Goal: Transaction & Acquisition: Obtain resource

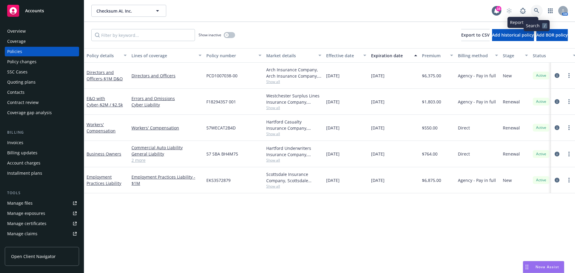
click at [533, 9] on link at bounding box center [537, 11] width 12 height 12
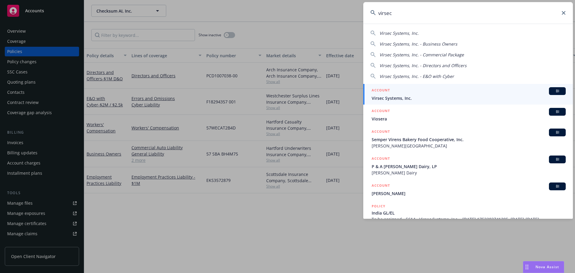
type input "virsec"
click at [420, 99] on span "Virsec Systems, Inc." at bounding box center [469, 98] width 194 height 6
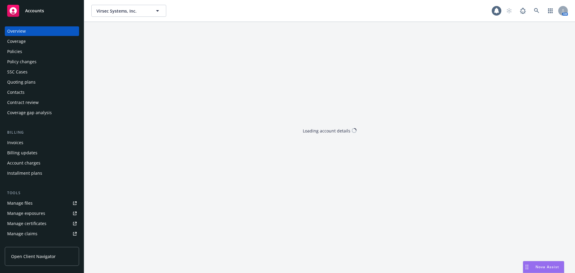
click at [58, 52] on div "Policies" at bounding box center [41, 52] width 69 height 10
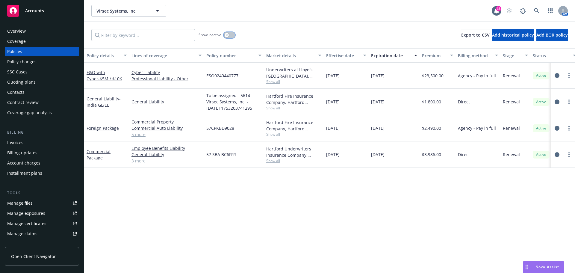
click at [227, 34] on icon "button" at bounding box center [226, 35] width 2 height 2
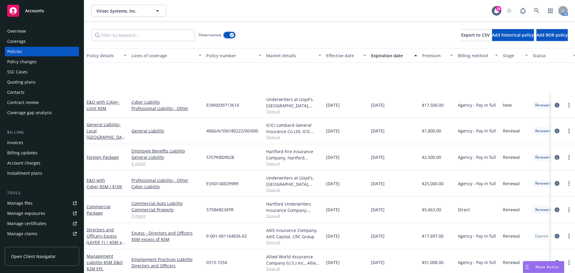
scroll to position [269, 0]
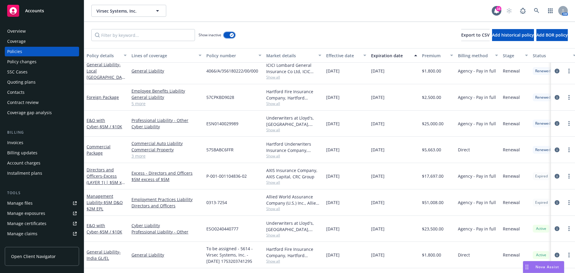
click at [226, 33] on button "button" at bounding box center [229, 35] width 11 height 6
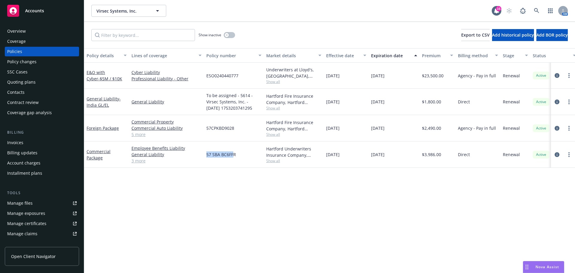
drag, startPoint x: 206, startPoint y: 156, endPoint x: 234, endPoint y: 155, distance: 28.1
click at [234, 155] on div "57 SBA BC6FFR" at bounding box center [234, 154] width 60 height 26
drag, startPoint x: 236, startPoint y: 154, endPoint x: 204, endPoint y: 156, distance: 32.5
click at [204, 156] on div "57 SBA BC6FFR" at bounding box center [234, 154] width 60 height 26
copy span "57 SBA BC6FFR"
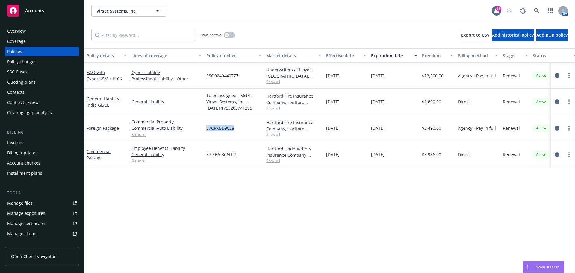
drag, startPoint x: 205, startPoint y: 128, endPoint x: 241, endPoint y: 127, distance: 35.4
click at [241, 127] on div "57CPKBD9028" at bounding box center [234, 128] width 60 height 26
copy span "57CPKBD9028"
drag, startPoint x: 200, startPoint y: 96, endPoint x: 203, endPoint y: 79, distance: 17.3
click at [200, 96] on div "General Liability" at bounding box center [166, 102] width 75 height 26
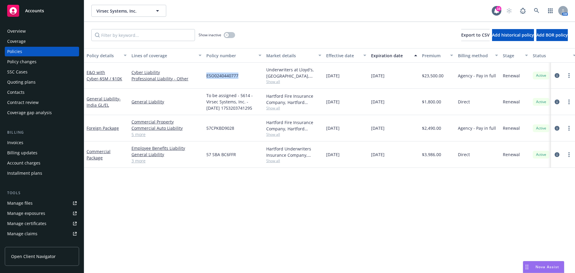
drag, startPoint x: 204, startPoint y: 77, endPoint x: 244, endPoint y: 77, distance: 39.8
click at [244, 77] on div "ESO0240440777" at bounding box center [234, 76] width 60 height 26
copy span "ESO0240440777"
click at [21, 140] on div "Invoices" at bounding box center [15, 143] width 16 height 10
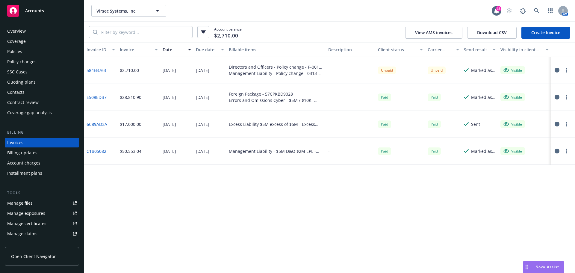
click at [550, 267] on span "Nova Assist" at bounding box center [547, 266] width 24 height 5
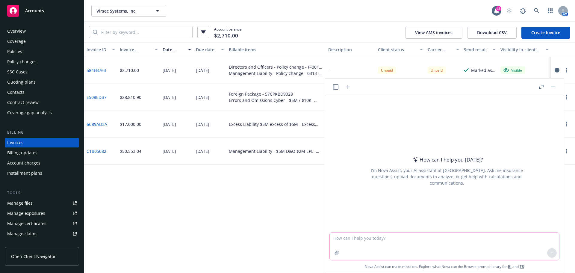
click at [480, 247] on textarea at bounding box center [444, 246] width 229 height 28
paste textarea "If after reviewing you have questions, concerns or notice something needs amene…"
type textarea "If after reviewing you have questions, concerns or notice something needs amene…"
click at [552, 254] on icon at bounding box center [552, 253] width 4 height 4
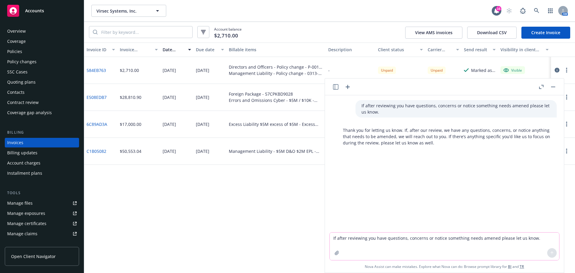
drag, startPoint x: 552, startPoint y: 86, endPoint x: 429, endPoint y: 101, distance: 124.0
click at [552, 86] on button "button" at bounding box center [552, 86] width 7 height 7
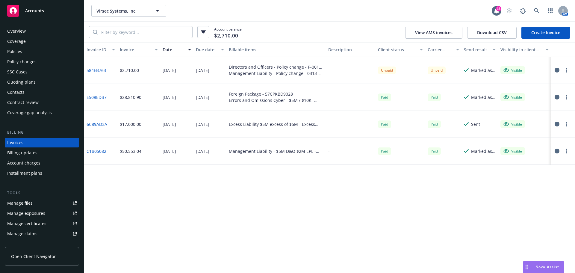
click at [43, 49] on div "Policies" at bounding box center [41, 52] width 69 height 10
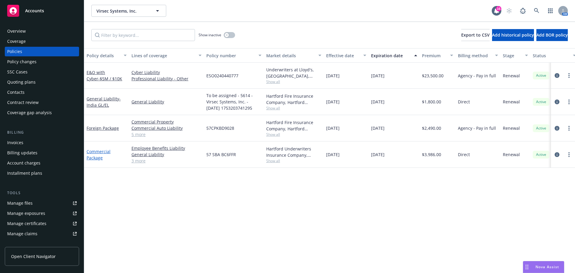
click at [96, 151] on link "Commercial Package" at bounding box center [99, 155] width 24 height 12
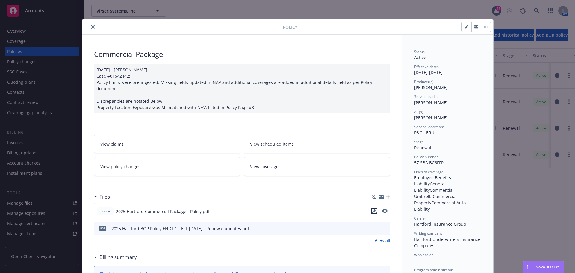
click at [373, 208] on icon "download file" at bounding box center [374, 210] width 5 height 5
click at [372, 225] on icon "download file" at bounding box center [374, 227] width 5 height 5
click at [91, 28] on icon "close" at bounding box center [93, 27] width 4 height 4
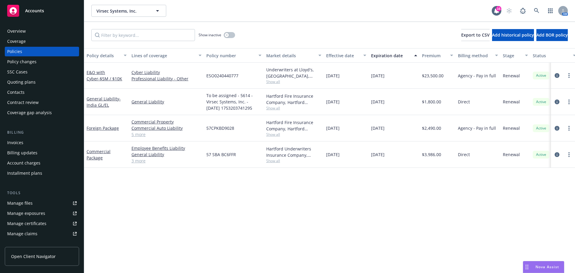
click at [49, 62] on div "Policy changes" at bounding box center [41, 62] width 69 height 10
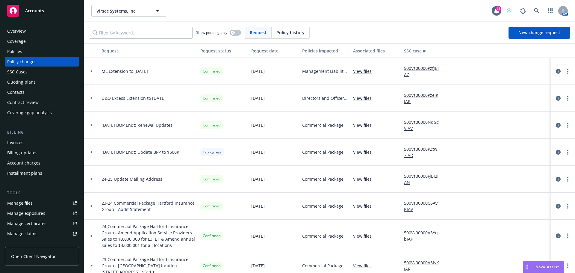
click at [94, 151] on div at bounding box center [91, 152] width 15 height 27
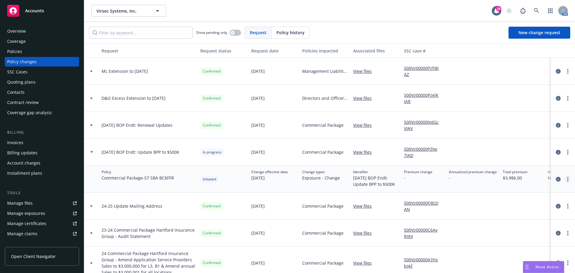
click at [567, 179] on link "more" at bounding box center [567, 178] width 7 height 7
click at [564, 180] on link "more" at bounding box center [567, 178] width 7 height 7
click at [564, 181] on link "more" at bounding box center [567, 178] width 7 height 7
click at [518, 204] on link "Resume workflow" at bounding box center [515, 203] width 103 height 12
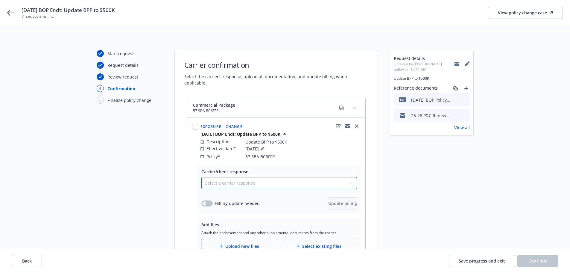
click at [225, 177] on select "Select a carrier response Accepted Accepted with revision No endorsement needed…" at bounding box center [280, 183] width 156 height 12
select select "ACCEPTED"
click at [202, 177] on select "Select a carrier response Accepted Accepted with revision No endorsement needed…" at bounding box center [280, 183] width 156 height 12
click at [214, 200] on div "Billing update needed" at bounding box center [231, 203] width 58 height 6
click at [207, 200] on button "button" at bounding box center [207, 203] width 11 height 6
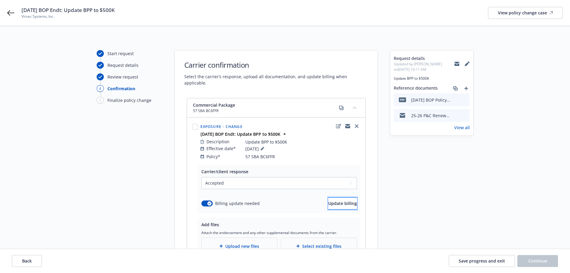
click at [328, 202] on button "Update billing" at bounding box center [342, 203] width 29 height 12
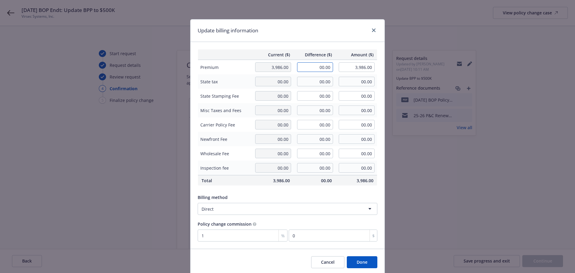
click at [320, 70] on input "00.00" at bounding box center [315, 67] width 36 height 10
type input "379.00"
type input "4,365.00"
type input "3.79"
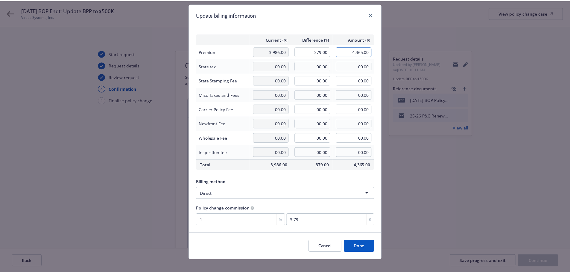
scroll to position [22, 0]
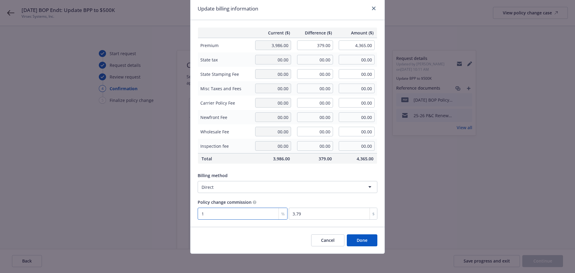
drag, startPoint x: 245, startPoint y: 214, endPoint x: 237, endPoint y: 208, distance: 9.5
click at [244, 214] on input "1" at bounding box center [243, 214] width 90 height 12
type input "15"
type input "56.85"
type input "15"
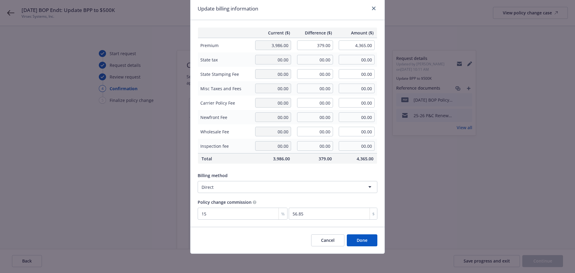
click at [359, 246] on button "Done" at bounding box center [362, 240] width 31 height 12
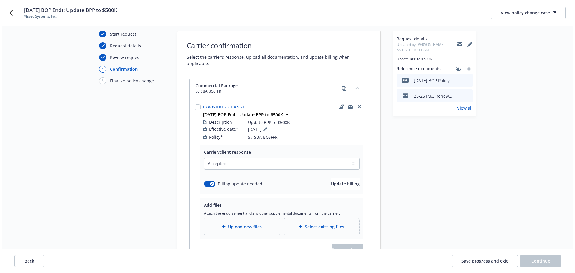
scroll to position [60, 0]
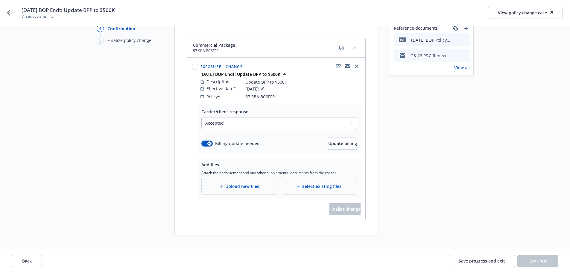
click at [256, 183] on span "Upload new files" at bounding box center [242, 186] width 34 height 6
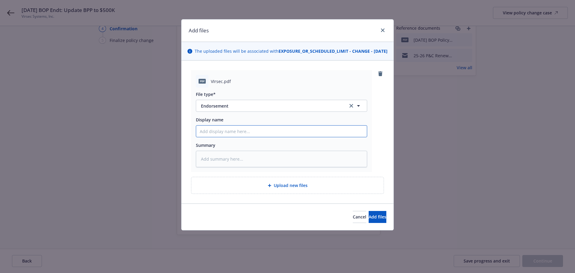
click at [253, 137] on input "Display name" at bounding box center [281, 130] width 171 height 11
paste input "[TERM YR's] [CARRIER] [POLICY TYPE] Policy - ENDT [#] [EFF DATE] - [DESCRIPTION]"
type textarea "x"
type input "[TERM YR's] [CARRIER] [POLICY TYPE] Policy - ENDT [#] [EFF DATE] - [DESCRIPTION]"
drag, startPoint x: 224, startPoint y: 139, endPoint x: 127, endPoint y: 127, distance: 97.7
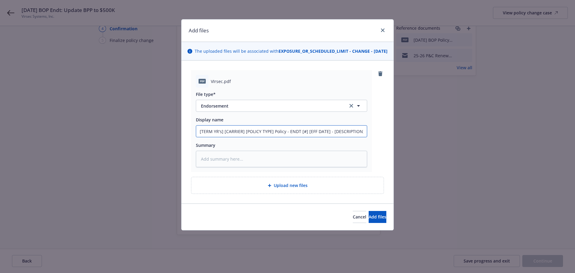
click at [139, 127] on div "Add files The uploaded files will be associated with EXPOSURE_OR_SCHEDULED_LIMI…" at bounding box center [287, 136] width 575 height 273
type textarea "x"
type input "2[CARRIER] [POLICY TYPE] Policy - ENDT [#] [EFF DATE] - [DESCRIPTION]"
type textarea "x"
type input "20[CARRIER] [POLICY TYPE] Policy - ENDT [#] [EFF DATE] - [DESCRIPTION]"
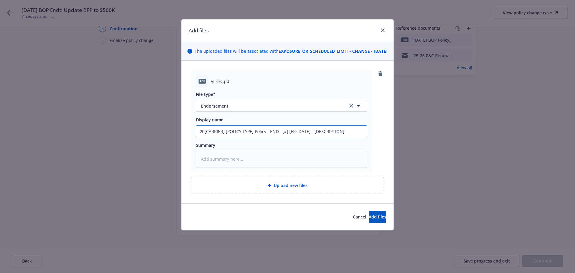
type textarea "x"
type input "202[CARRIER] [POLICY TYPE] Policy - ENDT [#] [EFF DATE] - [DESCRIPTION]"
type textarea "x"
type input "2025[CARRIER] [POLICY TYPE] Policy - ENDT [#] [EFF DATE] - [DESCRIPTION]"
type textarea "x"
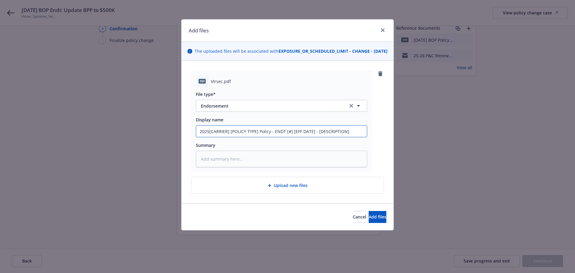
type input "2025 [CARRIER] [POLICY TYPE] Policy - ENDT [#] [EFF DATE] - [DESCRIPTION]"
type textarea "x"
type input "2025 H[CARRIER] [POLICY TYPE] Policy - ENDT [#] [EFF DATE] - [DESCRIPTION]"
type textarea "x"
type input "2025 Ha[CARRIER] [POLICY TYPE] Policy - ENDT [#] [EFF DATE] - [DESCRIPTION]"
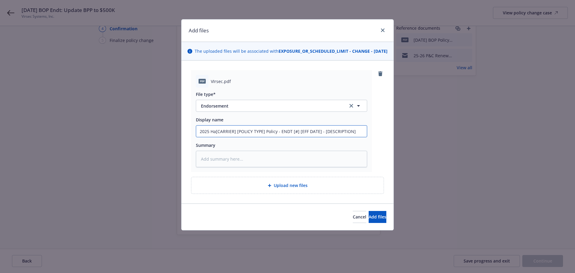
type textarea "x"
type input "2025 Har[CARRIER] [POLICY TYPE] Policy - ENDT [#] [EFF DATE] - [DESCRIPTION]"
type textarea "x"
type input "2025 Hart[CARRIER] [POLICY TYPE] Policy - ENDT [#] [EFF DATE] - [DESCRIPTION]"
type textarea "x"
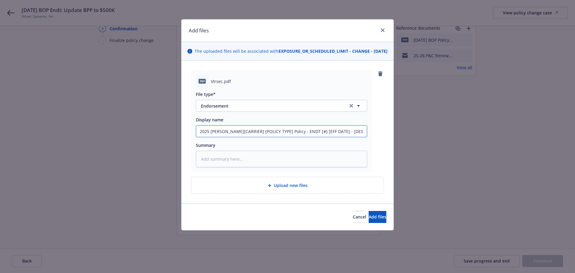
type input "2025 Hartf[CARRIER] [POLICY TYPE] Policy - ENDT [#] [EFF DATE] - [DESCRIPTION]"
type textarea "x"
type input "2025 Hartfo[CARRIER] [POLICY TYPE] Policy - ENDT [#] [EFF DATE] - [DESCRIPTION]"
type textarea "x"
type input "2025 Hartfor[CARRIER] [POLICY TYPE] Policy - ENDT [#] [EFF DATE] - [DESCRIPTION]"
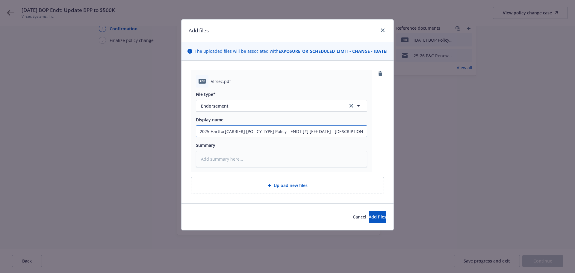
type textarea "x"
type input "2025 Hartfor [CARRIER] [POLICY TYPE] Policy - ENDT [#] [EFF DATE] - [DESCRIPTIO…"
type textarea "x"
type input "2025 Hartfor[CARRIER] [POLICY TYPE] Policy - ENDT [#] [EFF DATE] - [DESCRIPTION]"
type textarea "x"
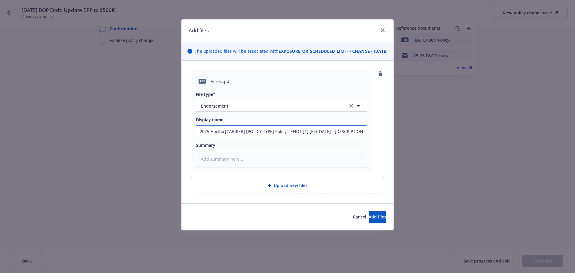
type input "2025 Hartford[CARRIER] [POLICY TYPE] Policy - ENDT [#] [EFF DATE] - [DESCRIPTIO…"
type textarea "x"
type input "2025 Hartford [CARRIER] [POLICY TYPE] Policy - ENDT [#] [EFF DATE] - [DESCRIPTI…"
type textarea "x"
type input "2025 Hartford B[CARRIER] [POLICY TYPE] Policy - ENDT [#] [EFF DATE] - [DESCRIPT…"
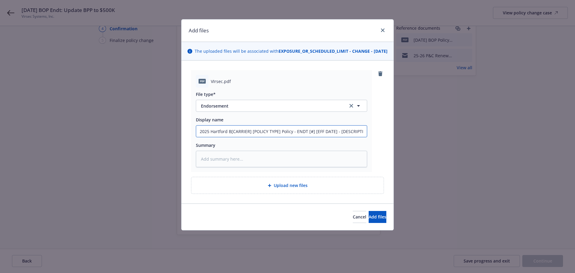
type textarea "x"
type input "2025 Hartford BO[CARRIER] [POLICY TYPE] Policy - ENDT [#] [EFF DATE] - [DESCRIP…"
type textarea "x"
type input "2025 Hartford BOP[CARRIER] [POLICY TYPE] Policy - ENDT [#] [EFF DATE] - [DESCRI…"
type textarea "x"
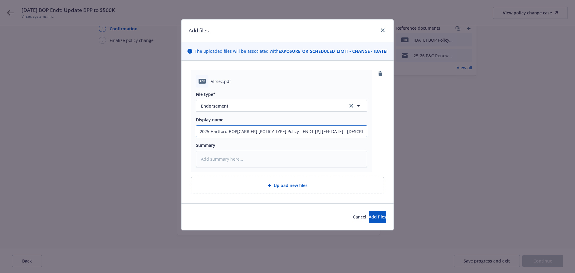
type input "2025 Hartford BOPCARRIER] [POLICY TYPE] Policy - ENDT [#] [EFF DATE] - [DESCRIP…"
type textarea "x"
type input "2025 Hartford BOPARRIER] [POLICY TYPE] Policy - ENDT [#] [EFF DATE] - [DESCRIPT…"
type textarea "x"
type input "2025 Hartford BOPRRIER] [POLICY TYPE] Policy - ENDT [#] [EFF DATE] - [DESCRIPTI…"
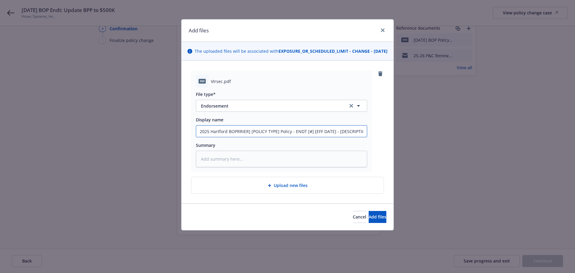
type textarea "x"
type input "2025 Hartford BOPRIER] [POLICY TYPE] Policy - ENDT [#] [EFF DATE] - [DESCRIPTIO…"
type textarea "x"
type input "2025 Hartford BOPIER] [POLICY TYPE] Policy - ENDT [#] [EFF DATE] - [DESCRIPTION]"
type textarea "x"
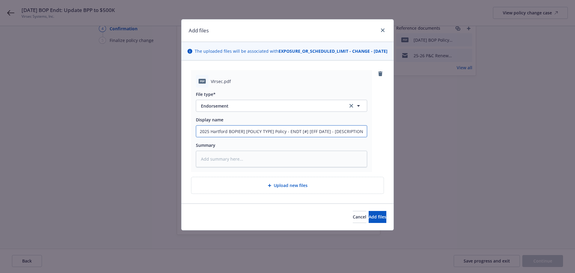
type input "2025 Hartford BOPER] [POLICY TYPE] Policy - ENDT [#] [EFF DATE] - [DESCRIPTION]"
type textarea "x"
type input "2025 Hartford BOPR] [POLICY TYPE] Policy - ENDT [#] [EFF DATE] - [DESCRIPTION]"
type textarea "x"
type input "2025 Hartford BOP] [POLICY TYPE] Policy - ENDT [#] [EFF DATE] - [DESCRIPTION]"
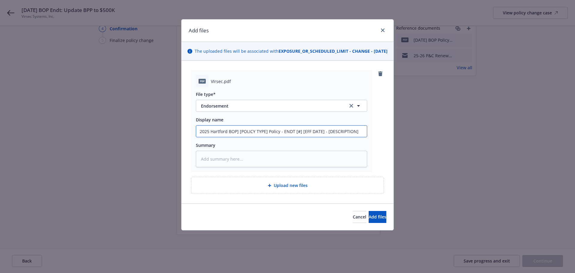
type textarea "x"
type input "2025 Hartford BOP [POLICY TYPE] Policy - ENDT [#] [EFF DATE] - [DESCRIPTION]"
type textarea "x"
type input "2025 Hartford BOP[POLICY TYPE] Policy - ENDT [#] [EFF DATE] - [DESCRIPTION]"
type textarea "x"
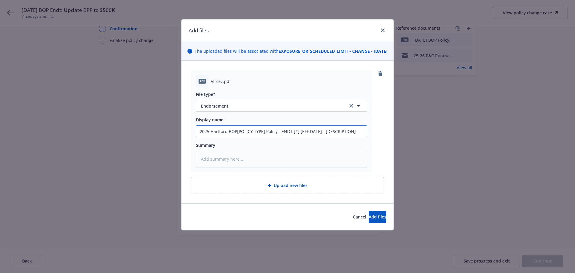
type input "2025 Hartford BOPPOLICY TYPE] Policy - ENDT [#] [EFF DATE] - [DESCRIPTION]"
type textarea "x"
type input "2025 Hartford BOPOLICY TYPE] Policy - ENDT [#] [EFF DATE] - [DESCRIPTION]"
type textarea "x"
type input "2025 Hartford BOPLICY TYPE] Policy - ENDT [#] [EFF DATE] - [DESCRIPTION]"
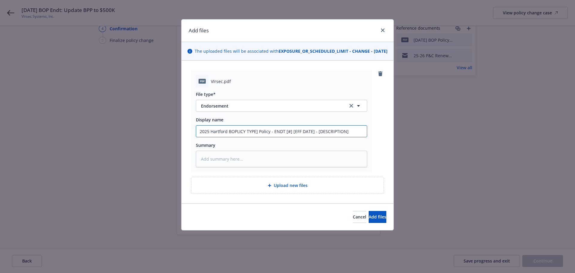
type textarea "x"
type input "2025 Hartford BOPICY TYPE] Policy - ENDT [#] [EFF DATE] - [DESCRIPTION]"
type textarea "x"
type input "2025 Hartford BOPCY TYPE] Policy - ENDT [#] [EFF DATE] - [DESCRIPTION]"
type textarea "x"
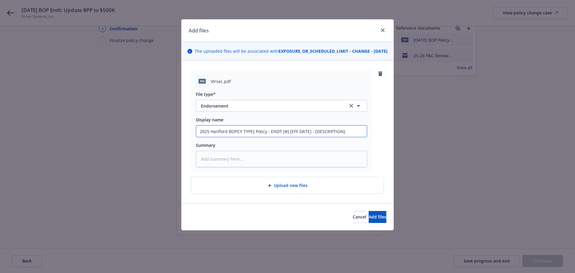
type input "2025 Hartford BOPY TYPE] Policy - ENDT [#] [EFF DATE] - [DESCRIPTION]"
type textarea "x"
type input "2025 Hartford BOP TYPE] Policy - ENDT [#] [EFF DATE] - [DESCRIPTION]"
type textarea "x"
type input "2025 Hartford BOPTYPE] Policy - ENDT [#] [EFF DATE] - [DESCRIPTION]"
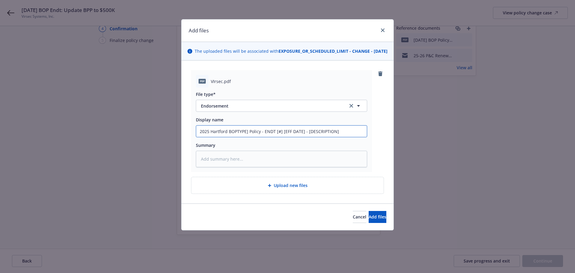
type textarea "x"
type input "2025 Hartford BOPYPE] Policy - ENDT [#] [EFF DATE] - [DESCRIPTION]"
type textarea "x"
type input "2025 Hartford BOPPE] Policy - ENDT [#] [EFF DATE] - [DESCRIPTION]"
type textarea "x"
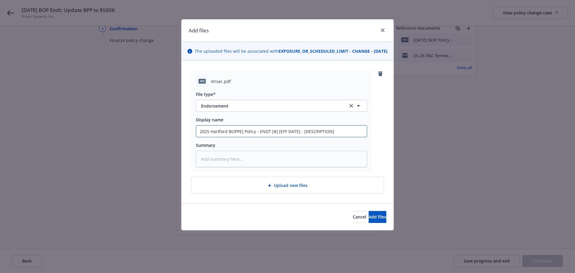
type input "2025 Hartford BOPE] Policy - ENDT [#] [EFF DATE] - [DESCRIPTION]"
type textarea "x"
type input "2025 Hartford BOP] Policy - ENDT [#] [EFF DATE] - [DESCRIPTION]"
type textarea "x"
type input "2025 Hartford BOP Policy - ENDT [#] [EFF DATE] - [DESCRIPTION]"
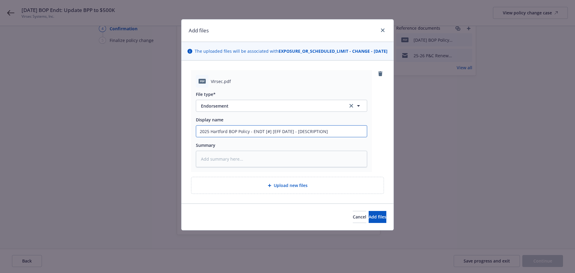
type textarea "x"
type input "2025 Hartford BOPPolicy - ENDT [#] [EFF DATE] - [DESCRIPTION]"
type textarea "x"
type input "2025 Hartford BOP Policy - ENDT [#] [EFF DATE] - [DESCRIPTION]"
click at [268, 137] on input "2025 Hartford BOP Policy - ENDT [#] [EFF DATE] - [DESCRIPTION]" at bounding box center [281, 130] width 171 height 11
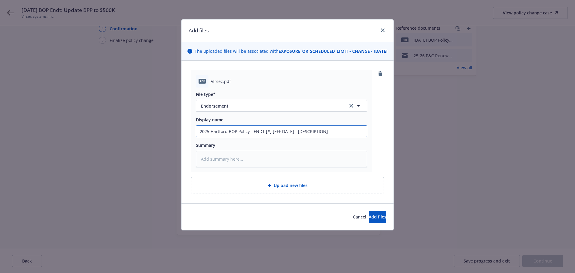
type textarea "x"
type input "2025 Hartford BOP Policy - ENDT [] [EFF DATE] - [DESCRIPTION]"
type textarea "x"
type input "2025 Hartford BOP Policy - ENDT [2] [EFF DATE] - [DESCRIPTION]"
type textarea "x"
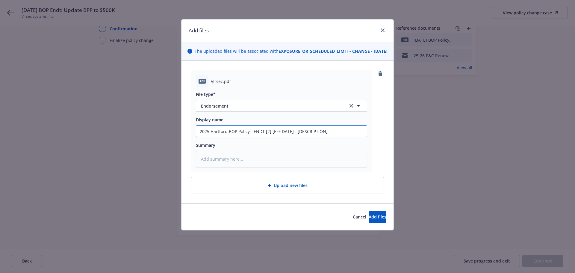
type input "2025 Hartford BOP Policy - ENDT [2] EFF DATE] - [DESCRIPTION]"
type textarea "x"
type input "2025 Hartford BOP Policy - ENDT [2] FF DATE] - [DESCRIPTION]"
type textarea "x"
type input "2025 Hartford BOP Policy - ENDT [2] F DATE] - [DESCRIPTION]"
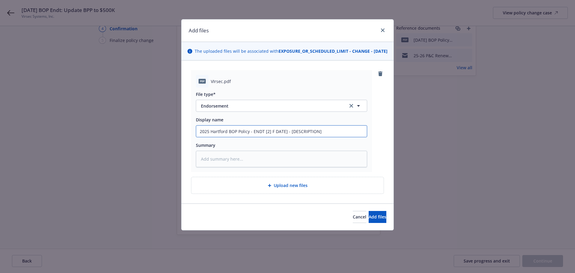
type textarea "x"
type input "2025 Hartford BOP Policy - ENDT [2] DATE] - [DESCRIPTION]"
type textarea "x"
type input "2025 Hartford BOP Policy - ENDT [2] DATE] - [DESCRIPTION]"
type textarea "x"
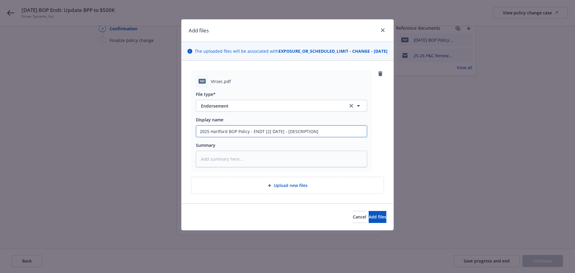
type input "2025 Hartford BOP Policy - ENDT [2] ATE] - [DESCRIPTION]"
type textarea "x"
type input "2025 Hartford BOP Policy - ENDT [2] TE] - [DESCRIPTION]"
type textarea "x"
type input "2025 Hartford BOP Policy - ENDT [2] E] - [DESCRIPTION]"
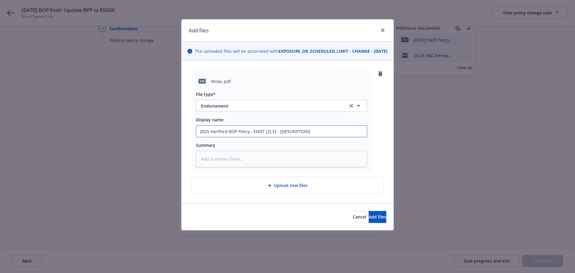
type textarea "x"
type input "2025 Hartford BOP Policy - ENDT [2] ] - [DESCRIPTION]"
type textarea "x"
type input "2025 Hartford BOP Policy - ENDT [2] - [DESCRIPTION]"
type textarea "x"
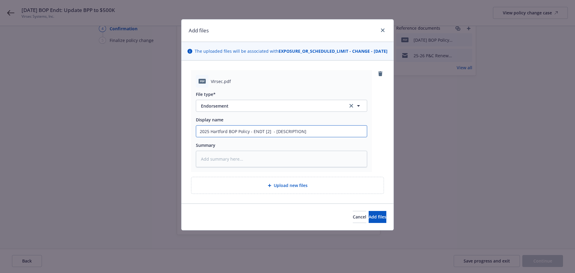
type input "2025 Hartford BOP Policy - ENDT [2] E - [DESCRIPTION]"
type textarea "x"
type input "2025 Hartford BOP Policy - ENDT [2] EF - [DESCRIPTION]"
type textarea "x"
type input "2025 Hartford BOP Policy - ENDT [2] EFF - [DESCRIPTION]"
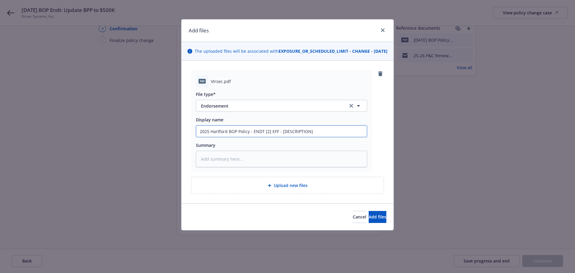
type textarea "x"
type input "2025 Hartford BOP Policy - ENDT [2] EFF - [DESCRIPTION]"
type textarea "x"
type input "2025 Hartford BOP Policy - ENDT [2] EFF 7 - [DESCRIPTION]"
type textarea "x"
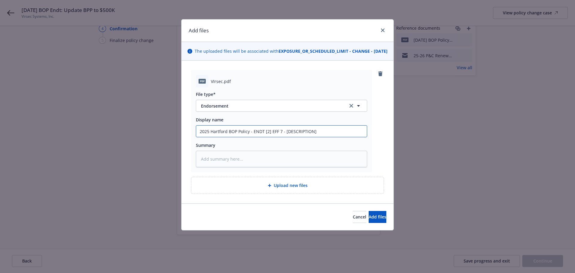
type input "2025 Hartford BOP Policy - ENDT [2] EFF 7/ - [DESCRIPTION]"
type textarea "x"
type input "2025 Hartford BOP Policy - ENDT [2] EFF 7/2 - [DESCRIPTION]"
type textarea "x"
type input "2025 Hartford BOP Policy - ENDT [2] EFF 7/2/ - [DESCRIPTION]"
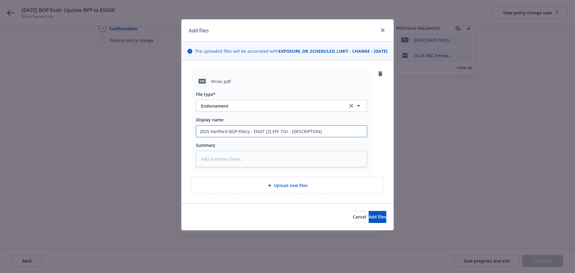
type textarea "x"
type input "2025 Hartford BOP Policy - ENDT [2] EFF 7/2/2 - [DESCRIPTION]"
type textarea "x"
type input "2025 Hartford BOP Policy - ENDT [2] EFF 7/2/20 - [DESCRIPTION]"
type textarea "x"
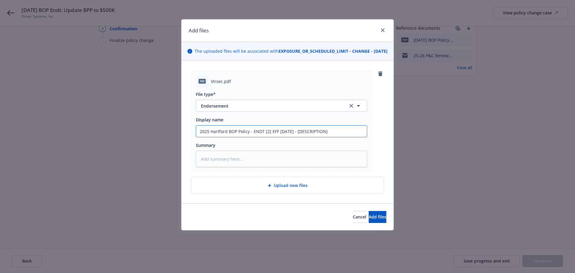
type input "2025 Hartford BOP Policy - ENDT [2] EFF 7/2/20/ - [DESCRIPTION]"
type textarea "x"
type input "2025 Hartford BOP Policy - ENDT [2] EFF 7/2/20/2 - [DESCRIPTION]"
type textarea "x"
type input "2025 Hartford BOP Policy - ENDT [2] EFF 7/2/20/25 - [DESCRIPTION]"
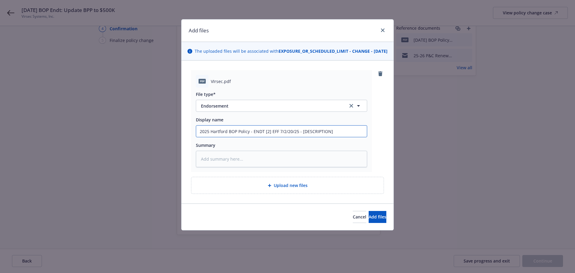
type textarea "x"
type input "2025 Hartford BOP Policy - ENDT [2] EFF 7/2/20/2 - [DESCRIPTION]"
type textarea "x"
type input "2025 Hartford BOP Policy - ENDT [2] EFF 7/2/20/ - [DESCRIPTION]"
type textarea "x"
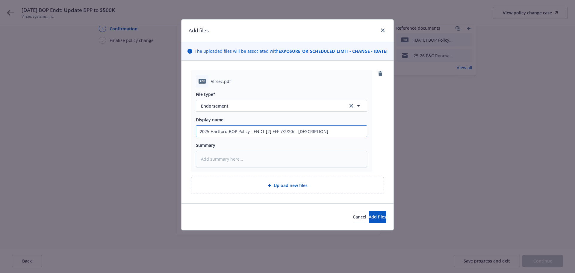
type input "2025 Hartford BOP Policy - ENDT [2] EFF 7/2/20 - [DESCRIPTION]"
type textarea "x"
type input "2025 Hartford BOP Policy - ENDT [2] EFF 7/2/2 - [DESCRIPTION]"
type textarea "x"
type input "2025 Hartford BOP Policy - ENDT [2] EFF 7/2/ - [DESCRIPTION]"
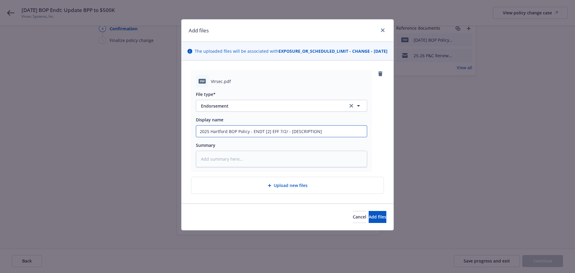
type textarea "x"
type input "2025 Hartford BOP Policy - ENDT [2] EFF 7/2 - [DESCRIPTION]"
type textarea "x"
type input "2025 Hartford BOP Policy - ENDT [2] EFF 7/20 - [DESCRIPTION]"
type textarea "x"
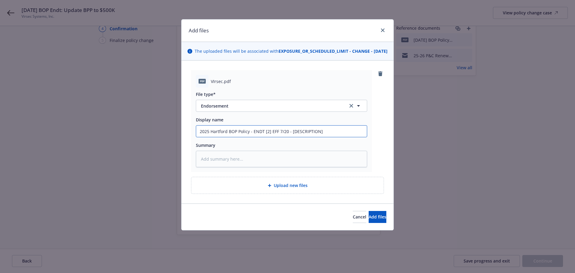
type input "2025 Hartford BOP Policy - ENDT [2] EFF 7/20/ - [DESCRIPTION]"
type textarea "x"
type input "2025 Hartford BOP Policy - ENDT [2] EFF 7/20/2 - [DESCRIPTION]"
type textarea "x"
type input "2025 Hartford BOP Policy - ENDT [2] EFF 7/20/25 - [DESCRIPTION]"
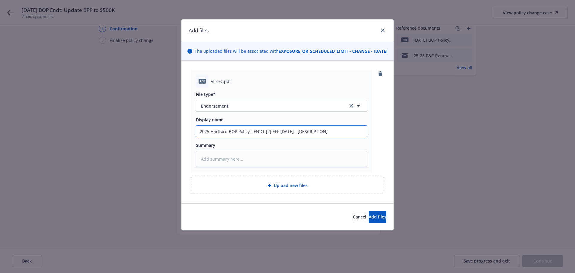
click at [393, 139] on div "pdf VIrsec.pdf File type* Endorsement Endorsement Display name 2025 Hartford BO…" at bounding box center [287, 131] width 212 height 143
type textarea "x"
type input "2025 Hartford BOP Policy - ENDT [2] EFF 7/20/25 - U"
type textarea "x"
type input "2025 Hartford BOP Policy - ENDT [2] EFF 7/20/25 - Up"
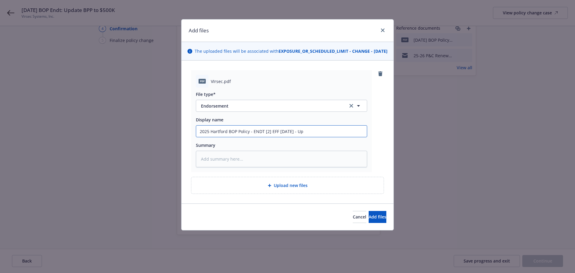
type textarea "x"
type input "2025 Hartford BOP Policy - ENDT [2] EFF 7/20/25 - Upd"
type textarea "x"
type input "2025 Hartford BOP Policy - ENDT [2] EFF 7/20/25 - Upda"
type textarea "x"
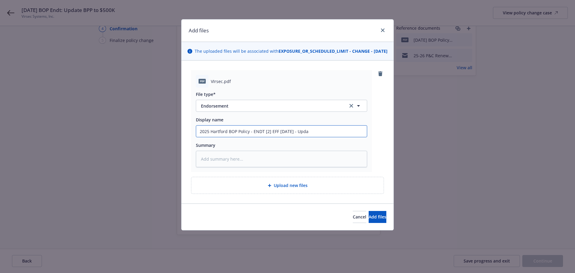
type input "2025 Hartford BOP Policy - ENDT [2] EFF 7/20/25 - Updat"
type textarea "x"
type input "2025 Hartford BOP Policy - ENDT [2] EFF 7/20/25 - Update"
type textarea "x"
type input "2025 Hartford BOP Policy - ENDT [2] EFF 7/20/25 - Update"
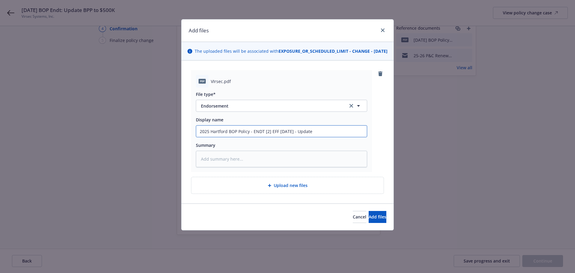
type textarea "x"
type input "2025 Hartford BOP Policy - ENDT [2] EFF 7/20/25 - Update s"
type textarea "x"
type input "2025 Hartford BOP Policy - ENDT [2] EFF 7/20/25 - Update"
type textarea "x"
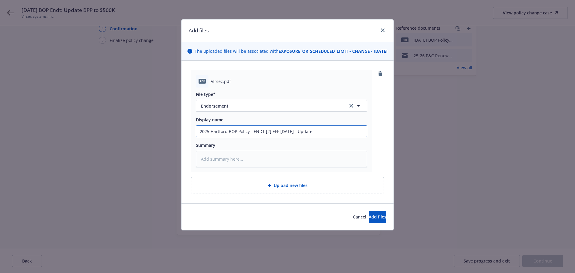
type input "2025 Hartford BOP Policy - ENDT [2] EFF 7/20/25 - Update B"
type textarea "x"
type input "2025 Hartford BOP Policy - ENDT [2] EFF 7/20/25 - Update BP"
type textarea "x"
type input "2025 Hartford BOP Policy - ENDT [2] EFF 7/20/25 - Update BP:"
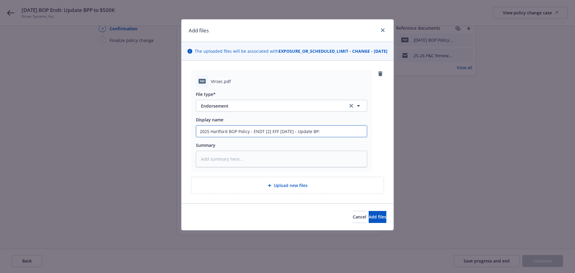
type textarea "x"
type input "2025 Hartford BOP Policy - ENDT [2] EFF 7/20/25 - Update BP:"
type textarea "x"
type input "2025 Hartford BOP Policy - ENDT [2] EFF 7/20/25 - Update BP:"
type textarea "x"
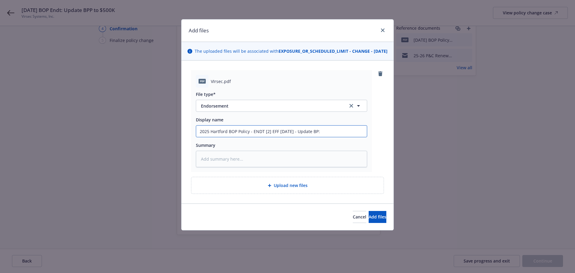
type input "2025 Hartford BOP Policy - ENDT [2] EFF 7/20/25 - Update BP"
type textarea "x"
click at [369, 219] on span "Add files" at bounding box center [378, 217] width 18 height 6
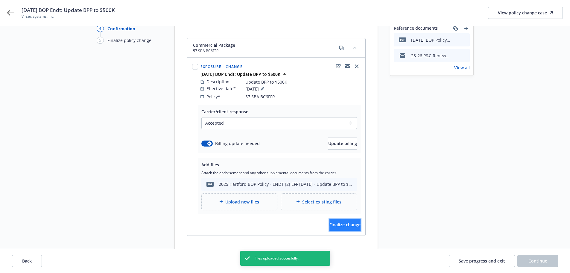
click at [335, 222] on span "Finalize change" at bounding box center [345, 225] width 31 height 6
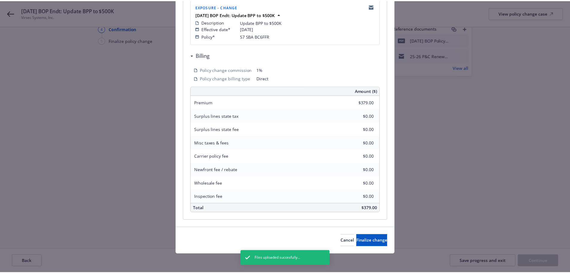
scroll to position [132, 0]
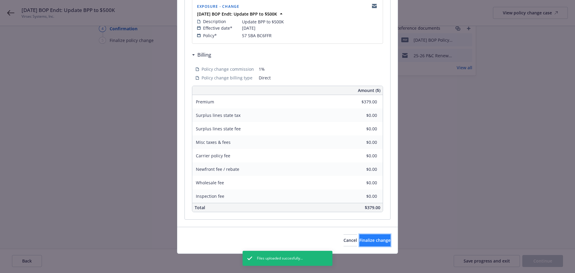
click at [359, 238] on span "Finalize change" at bounding box center [374, 240] width 31 height 6
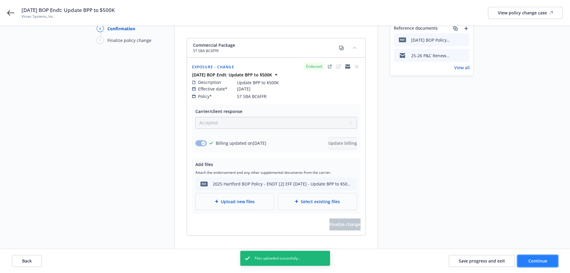
click at [527, 256] on button "Continue" at bounding box center [538, 261] width 41 height 12
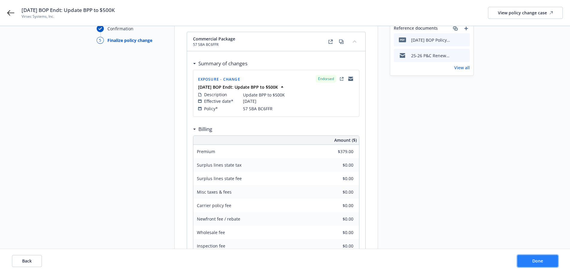
click at [529, 259] on button "Done" at bounding box center [538, 261] width 41 height 12
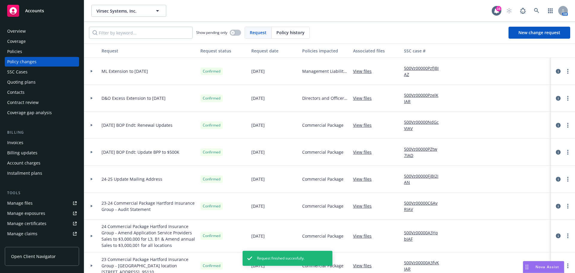
click at [49, 47] on div "Policies" at bounding box center [41, 52] width 69 height 10
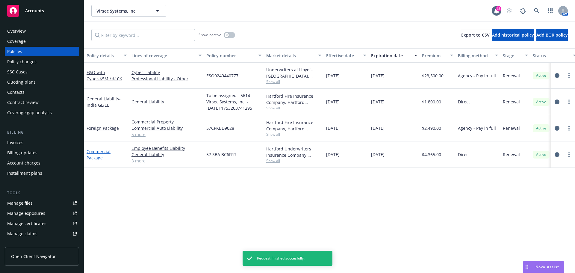
click at [97, 152] on link "Commercial Package" at bounding box center [99, 155] width 24 height 12
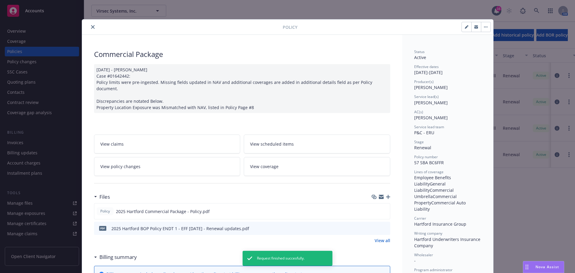
scroll to position [18, 0]
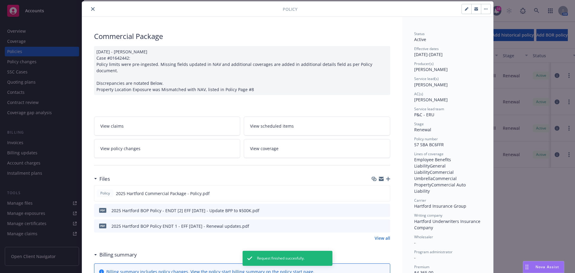
click at [373, 208] on icon "download file" at bounding box center [374, 210] width 5 height 5
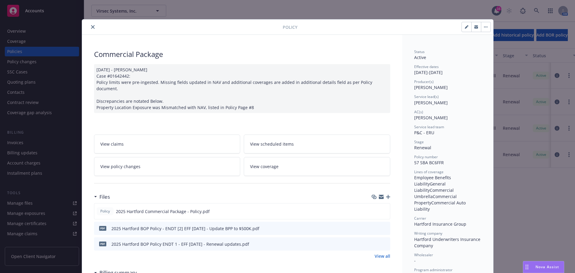
click at [89, 27] on button "close" at bounding box center [92, 26] width 7 height 7
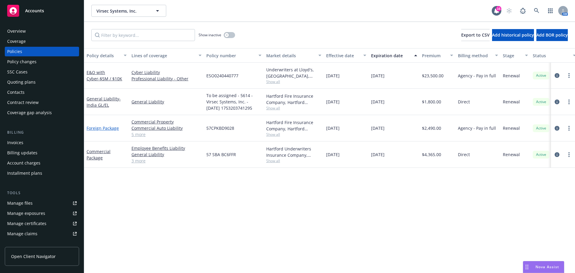
click at [95, 127] on link "Foreign Package" at bounding box center [103, 128] width 32 height 6
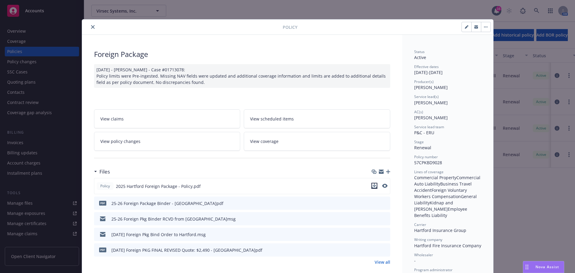
click at [372, 187] on icon "download file" at bounding box center [374, 185] width 5 height 5
click at [91, 26] on icon "close" at bounding box center [93, 27] width 4 height 4
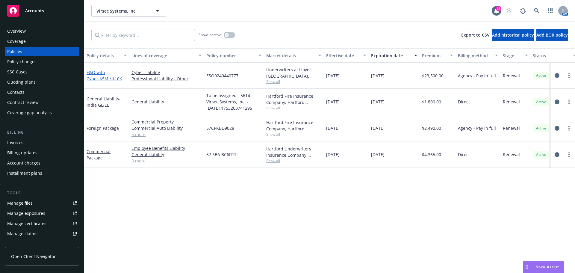
click at [108, 77] on span "- $5M / $10K" at bounding box center [110, 79] width 24 height 6
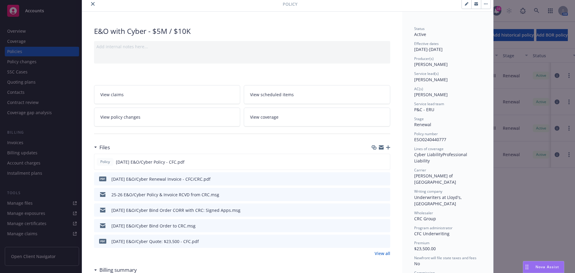
scroll to position [30, 0]
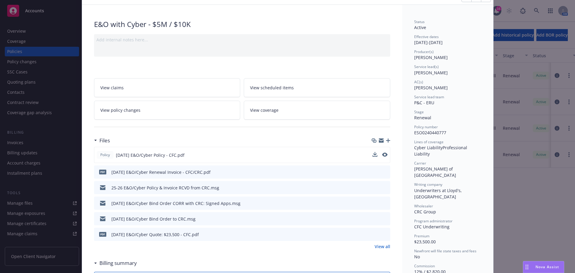
click at [370, 156] on div "Policy 7/20/25 E&O/Cyber Policy - CFC.pdf" at bounding box center [242, 155] width 296 height 16
click at [372, 154] on icon "download file" at bounding box center [374, 154] width 5 height 5
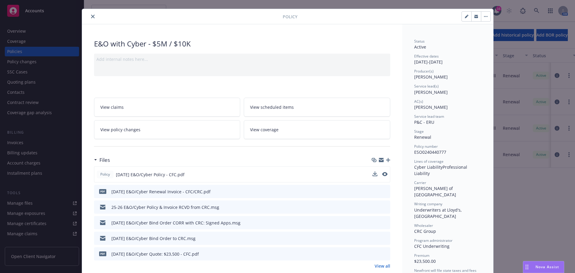
scroll to position [0, 0]
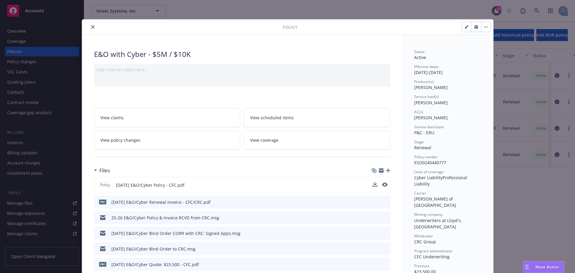
click at [91, 25] on icon "close" at bounding box center [93, 27] width 4 height 4
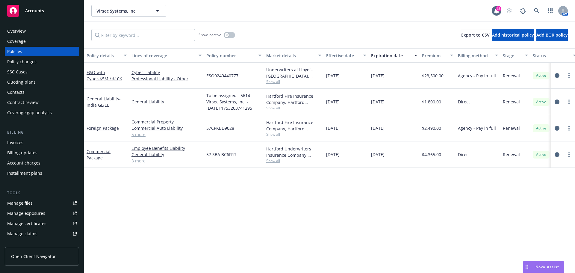
click at [39, 140] on div "Invoices" at bounding box center [41, 143] width 69 height 10
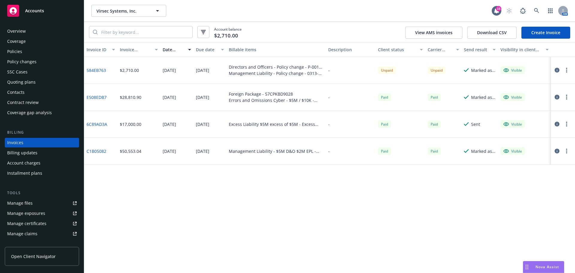
click at [534, 36] on link "Create Invoice" at bounding box center [545, 33] width 49 height 12
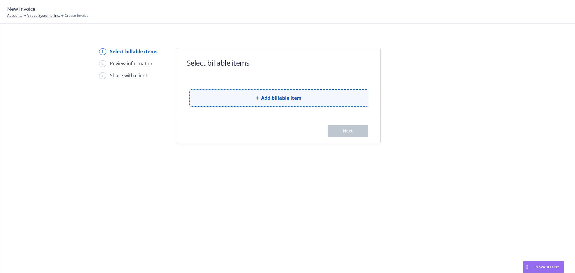
click at [310, 104] on button "Add billable item" at bounding box center [278, 97] width 179 height 17
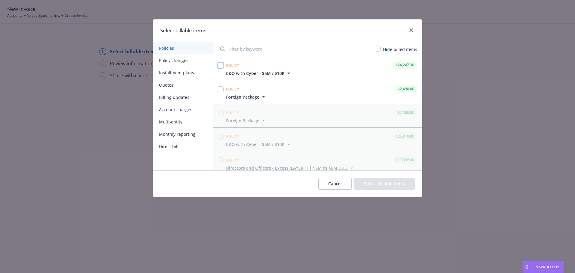
click at [222, 63] on input "checkbox" at bounding box center [221, 65] width 6 height 6
checkbox input "true"
click at [221, 89] on input "checkbox" at bounding box center [221, 89] width 6 height 6
checkbox input "true"
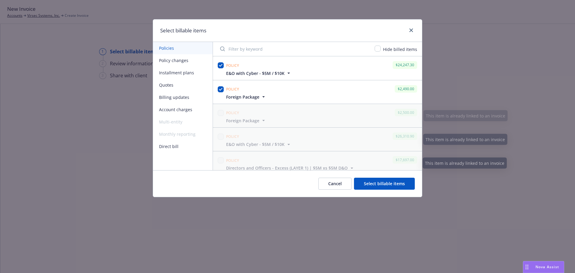
click at [381, 181] on button "Select billable items" at bounding box center [384, 184] width 61 height 12
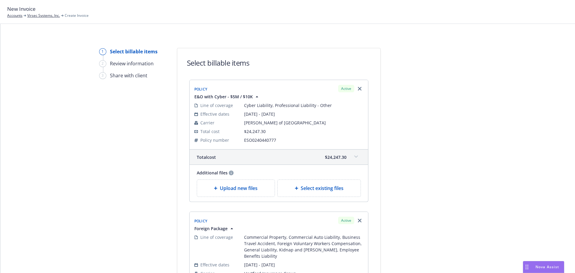
click at [349, 187] on div "Select existing files" at bounding box center [318, 187] width 73 height 7
select select "Invoice - Third Party"
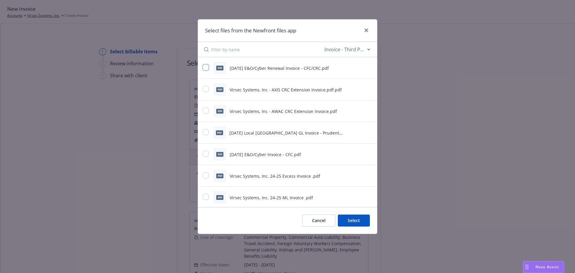
click at [206, 67] on input "checkbox" at bounding box center [206, 67] width 6 height 6
checkbox input "true"
click at [346, 218] on button "Select 1 file" at bounding box center [348, 220] width 43 height 12
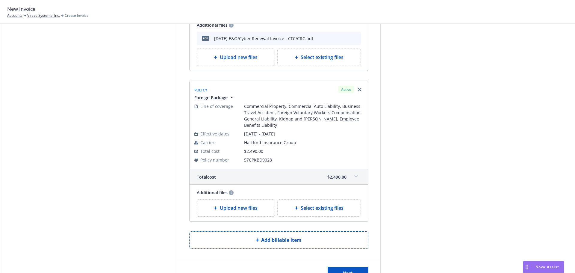
scroll to position [184, 0]
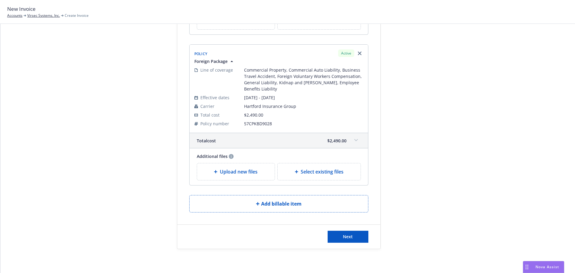
click at [325, 176] on div "Select existing files" at bounding box center [319, 171] width 83 height 17
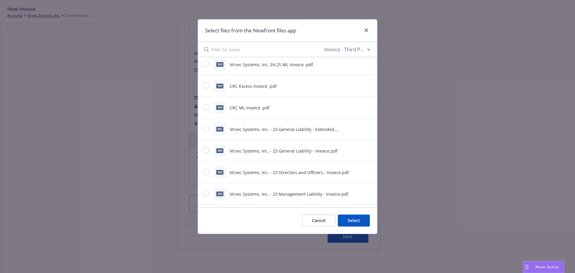
scroll to position [90, 0]
click at [327, 49] on select "All file types Agreements Allocations Annual Service Cycle - Financial snapshot…" at bounding box center [347, 49] width 48 height 12
select select "Binder"
click at [323, 43] on select "All file types Agreements Allocations Annual Service Cycle - Financial snapshot…" at bounding box center [347, 49] width 48 height 12
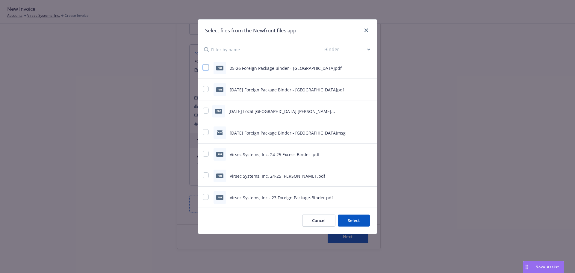
click at [206, 67] on input "checkbox" at bounding box center [206, 67] width 6 height 6
checkbox input "true"
click at [355, 219] on button "Select 1 file" at bounding box center [348, 220] width 43 height 12
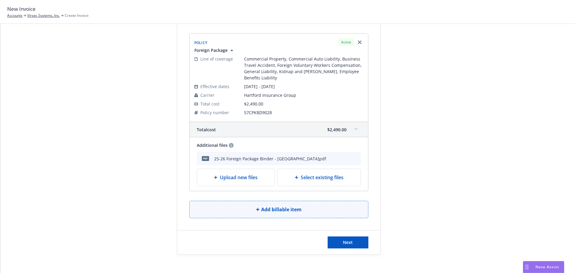
scroll to position [201, 0]
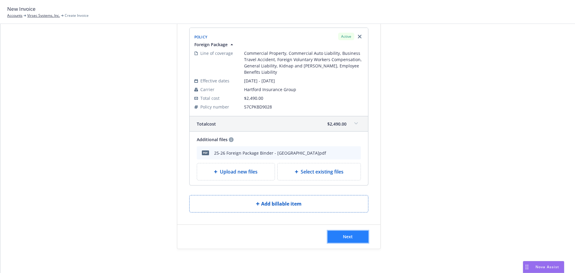
click at [356, 240] on button "Next" at bounding box center [348, 237] width 41 height 12
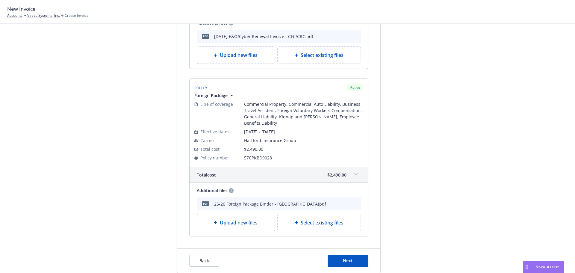
scroll to position [261, 0]
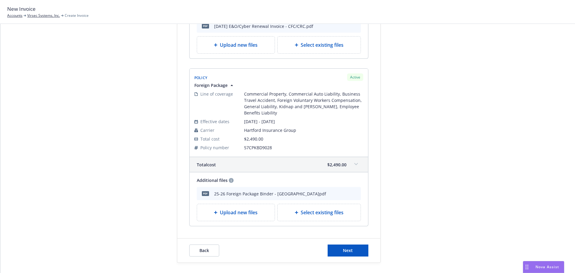
click at [352, 162] on span at bounding box center [356, 164] width 10 height 10
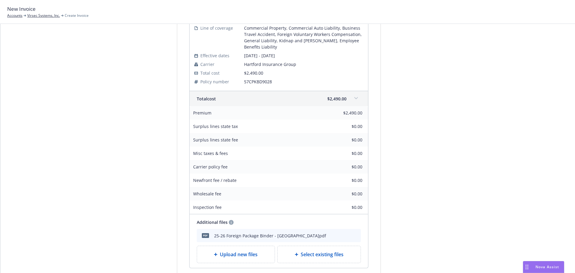
scroll to position [350, 0]
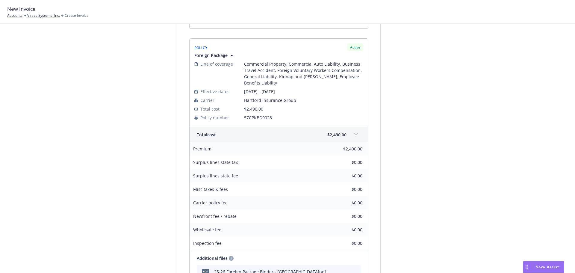
click at [356, 132] on span at bounding box center [356, 134] width 10 height 10
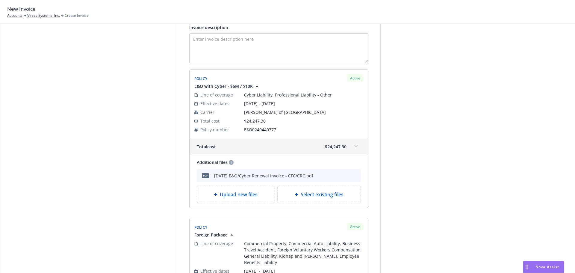
scroll to position [95, 0]
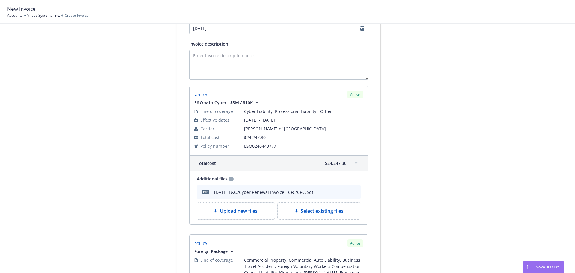
click at [345, 192] on icon "preview file" at bounding box center [345, 192] width 5 height 4
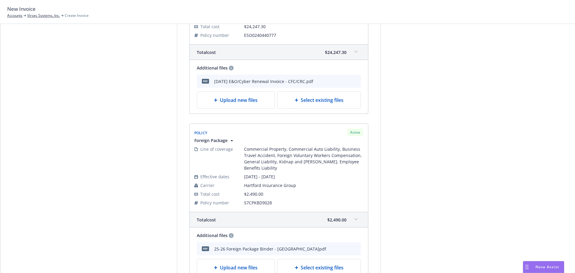
scroll to position [274, 0]
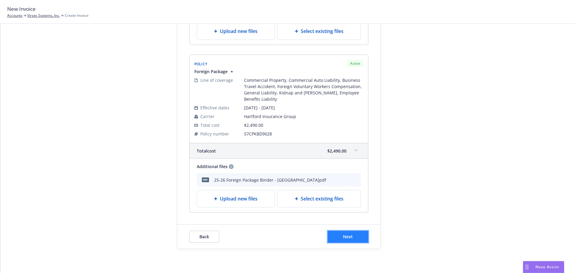
click at [339, 235] on button "Next" at bounding box center [348, 237] width 41 height 12
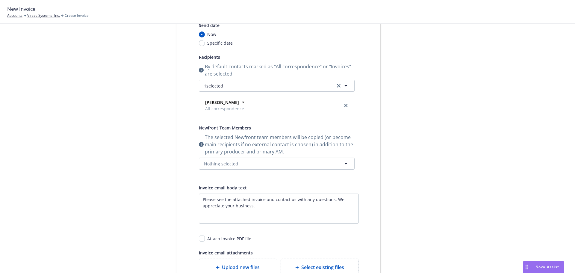
scroll to position [16, 0]
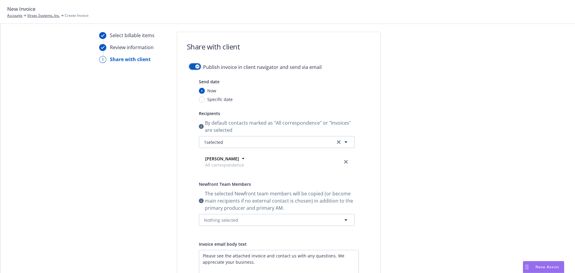
click at [195, 67] on div "button" at bounding box center [197, 66] width 4 height 4
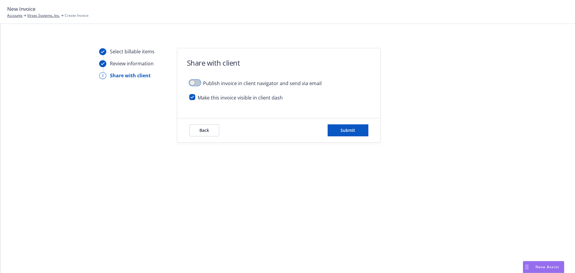
scroll to position [0, 0]
click at [352, 131] on span "Submit" at bounding box center [347, 130] width 15 height 6
